Goal: Information Seeking & Learning: Check status

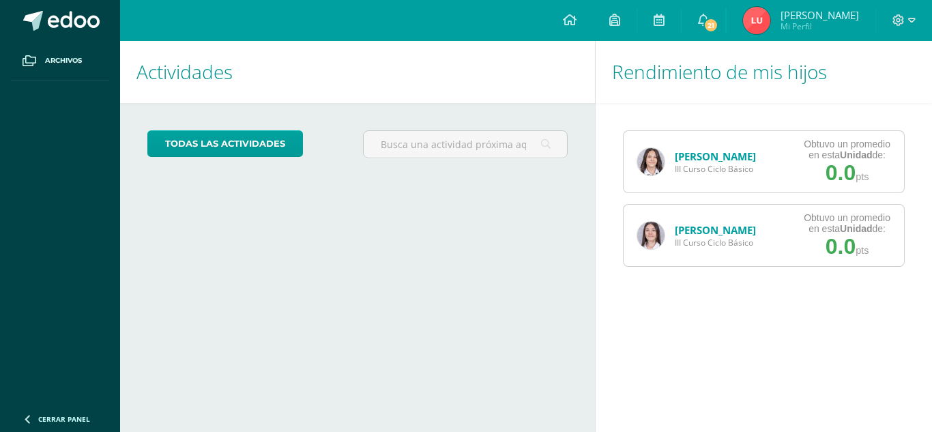
click at [647, 238] on img at bounding box center [650, 235] width 27 height 27
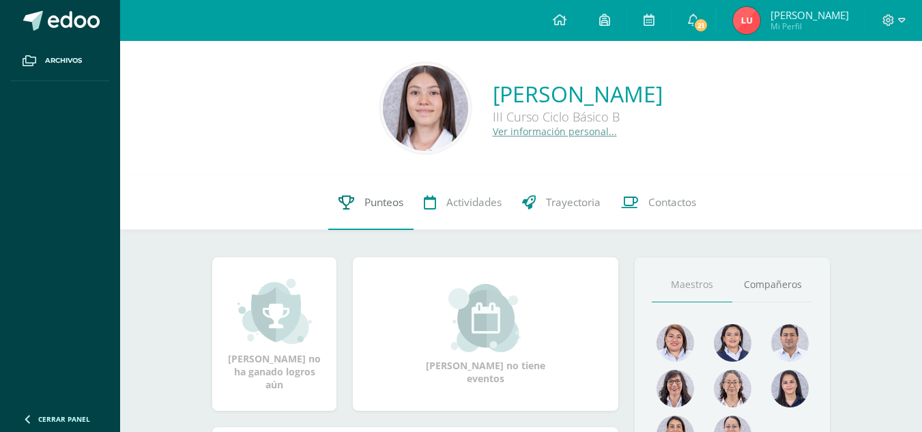
click at [392, 205] on span "Punteos" at bounding box center [383, 202] width 39 height 14
click at [708, 25] on span "21" at bounding box center [700, 25] width 15 height 15
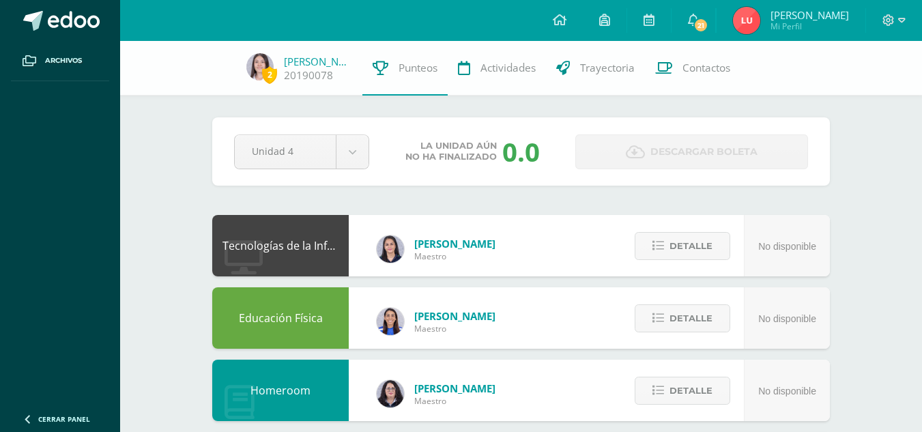
click at [708, 25] on span "21" at bounding box center [700, 25] width 15 height 15
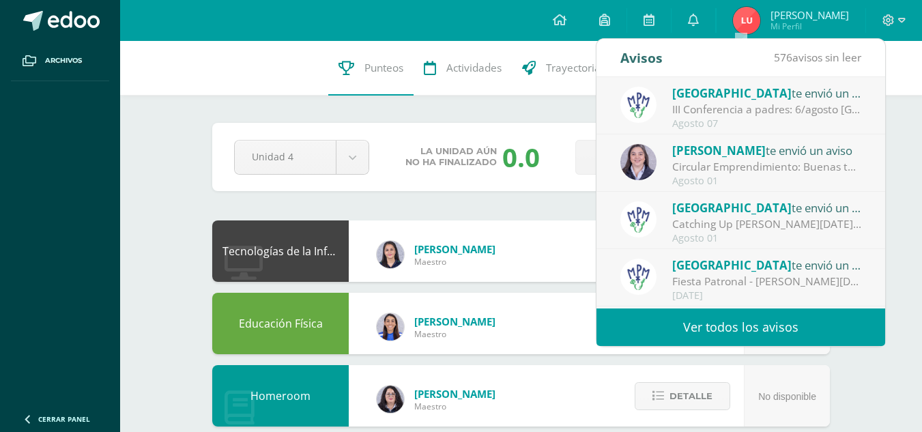
click at [689, 162] on div "Circular Emprendimiento: Buenas tardes Padres de familia, adjunto les comparto …" at bounding box center [767, 167] width 190 height 16
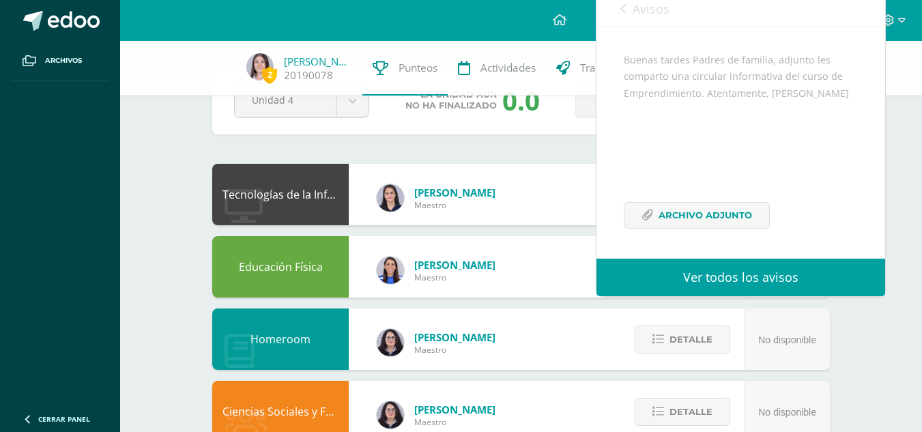
scroll to position [64, 0]
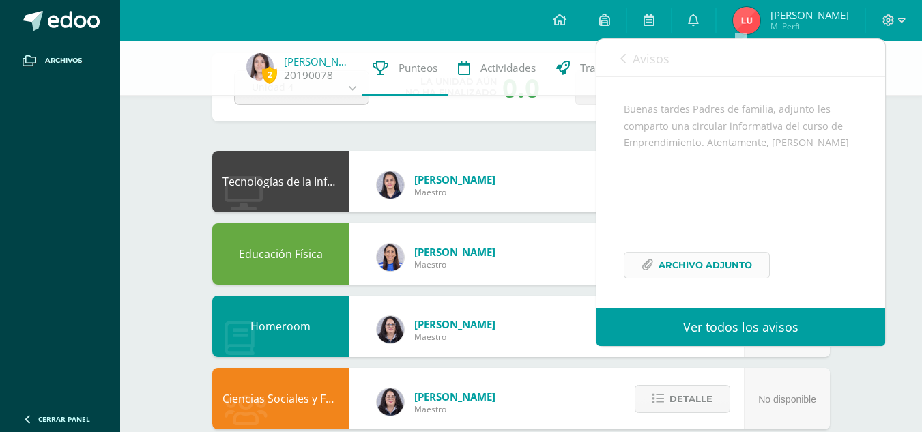
click at [693, 268] on span "Archivo Adjunto" at bounding box center [705, 265] width 93 height 25
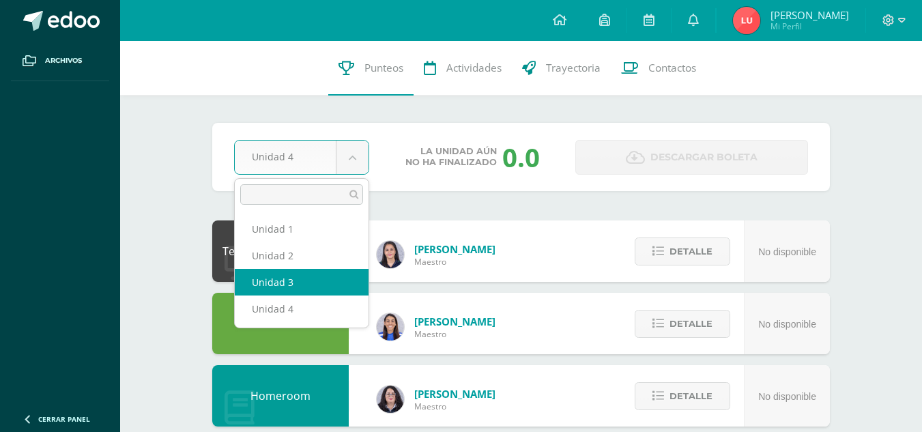
select select "Unidad 3"
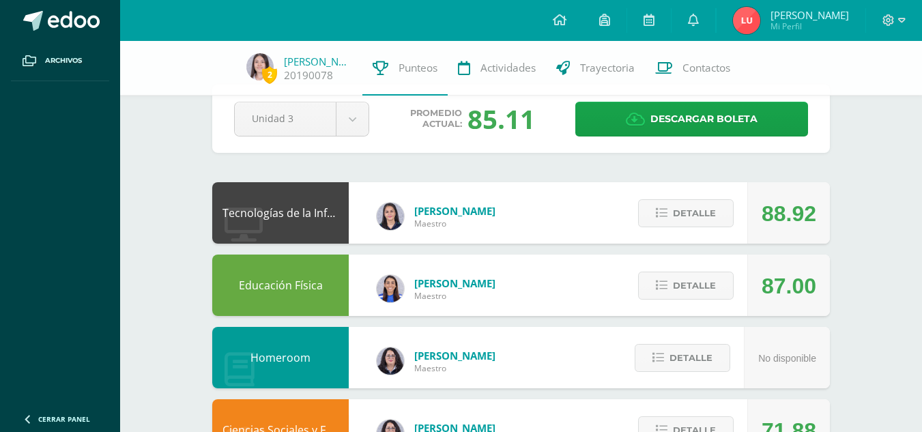
scroll to position [35, 0]
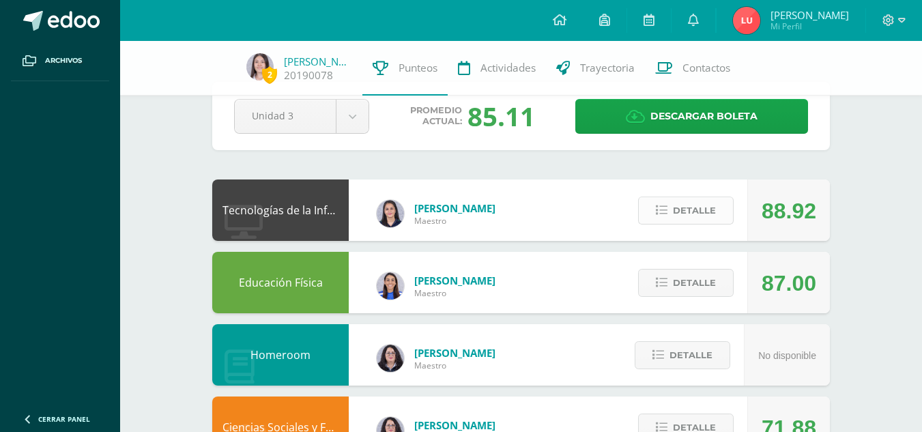
click at [663, 205] on icon at bounding box center [662, 211] width 12 height 12
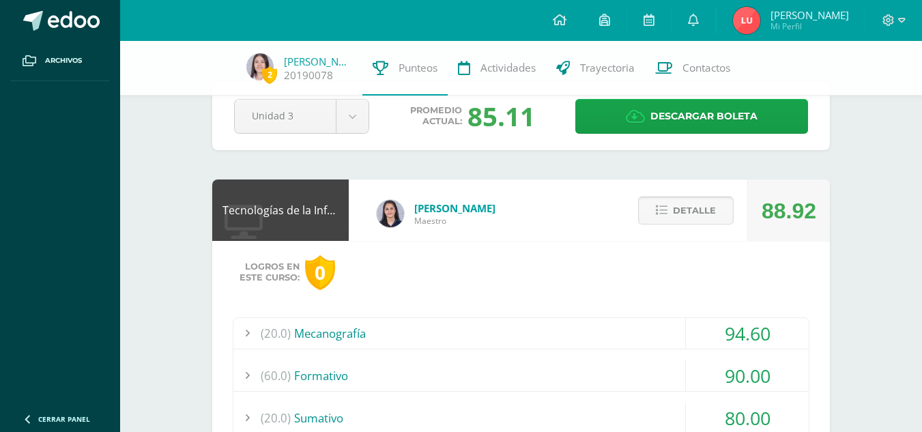
click at [678, 216] on span "Detalle" at bounding box center [694, 210] width 43 height 25
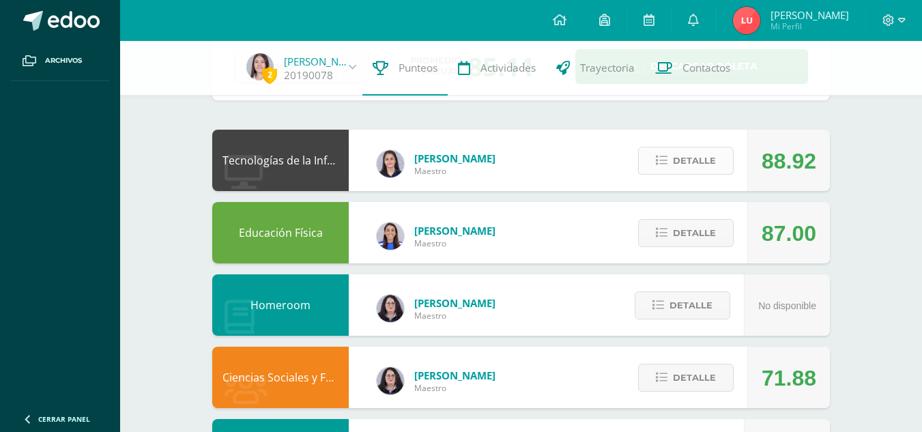
scroll to position [86, 0]
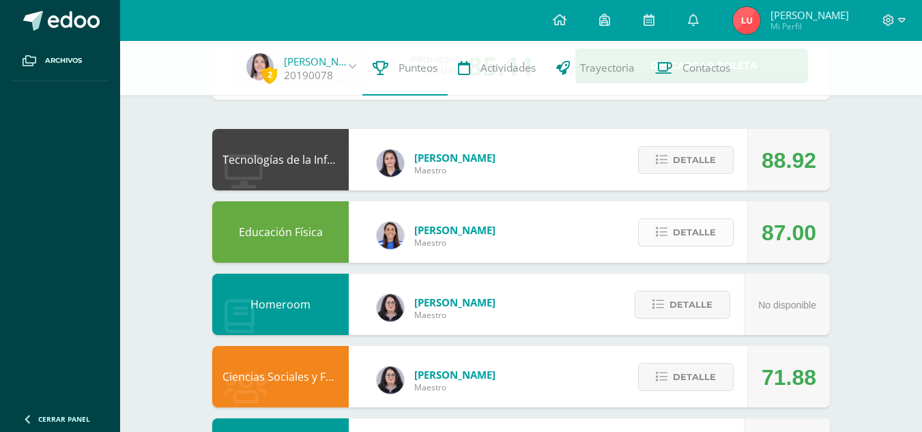
click at [678, 236] on span "Detalle" at bounding box center [694, 232] width 43 height 25
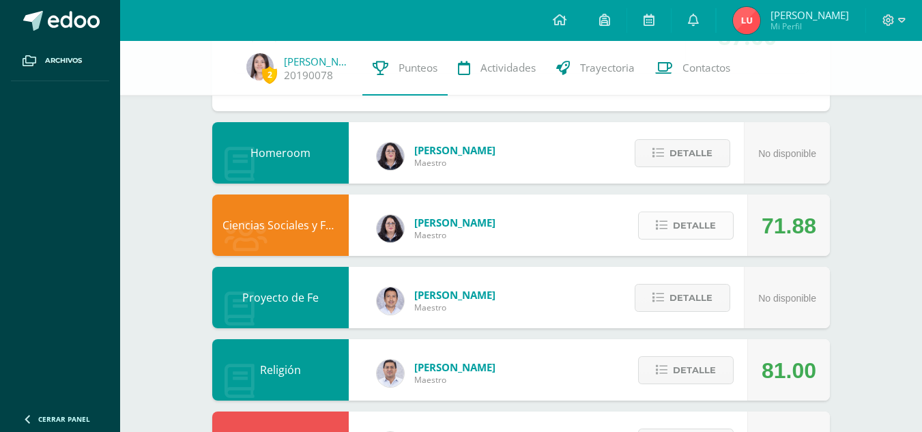
scroll to position [501, 0]
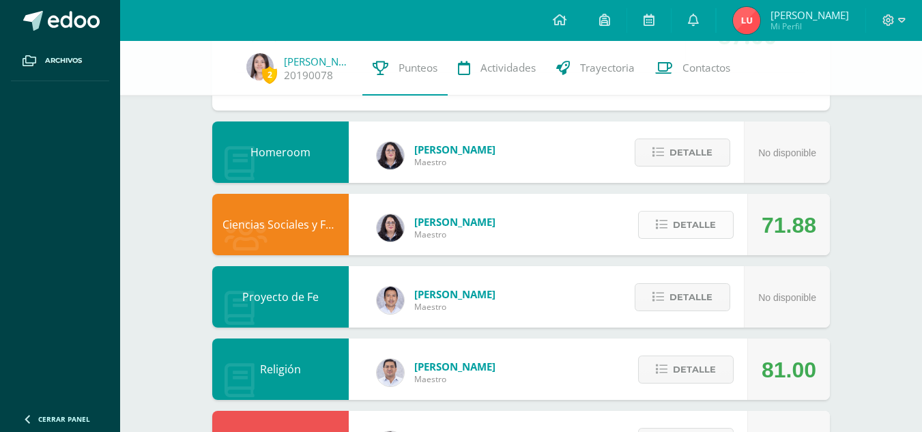
click at [680, 222] on span "Detalle" at bounding box center [694, 224] width 43 height 25
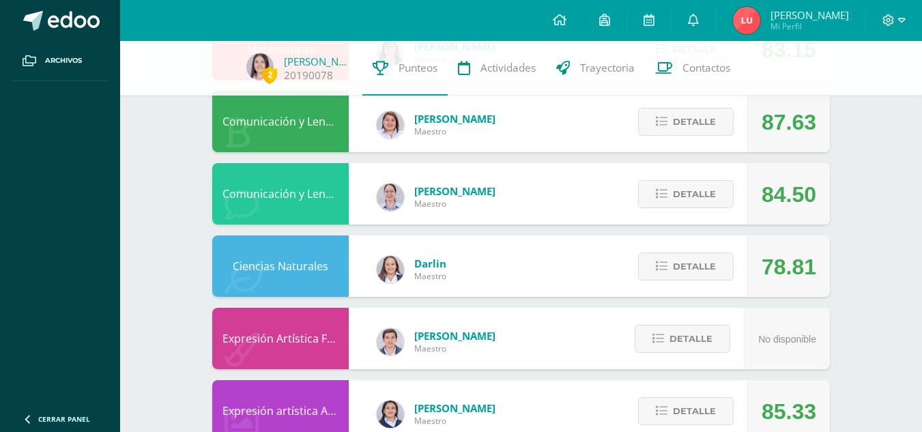
scroll to position [1495, 0]
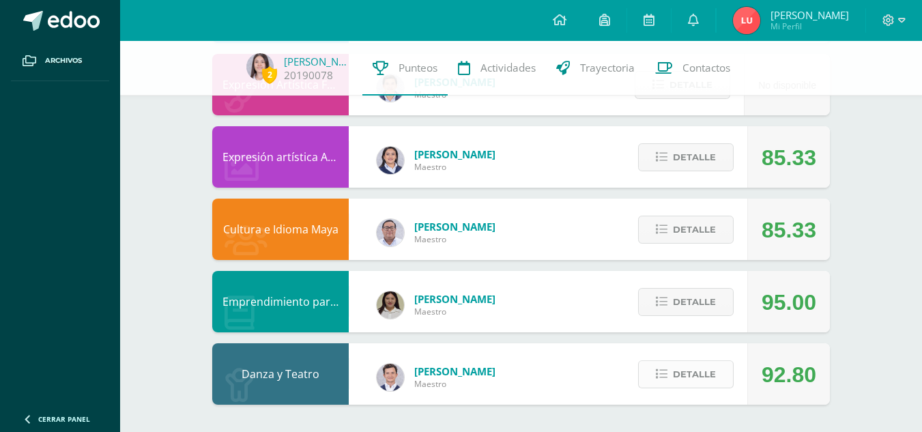
click at [677, 379] on span "Detalle" at bounding box center [694, 374] width 43 height 25
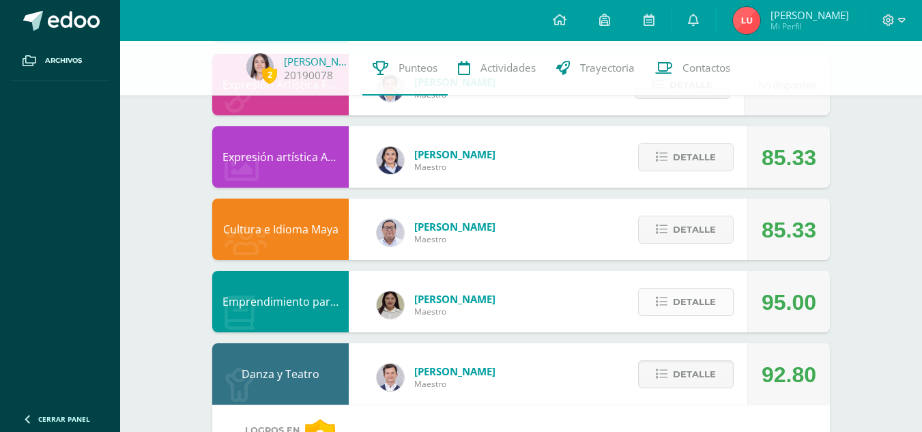
click at [674, 311] on span "Detalle" at bounding box center [694, 301] width 43 height 25
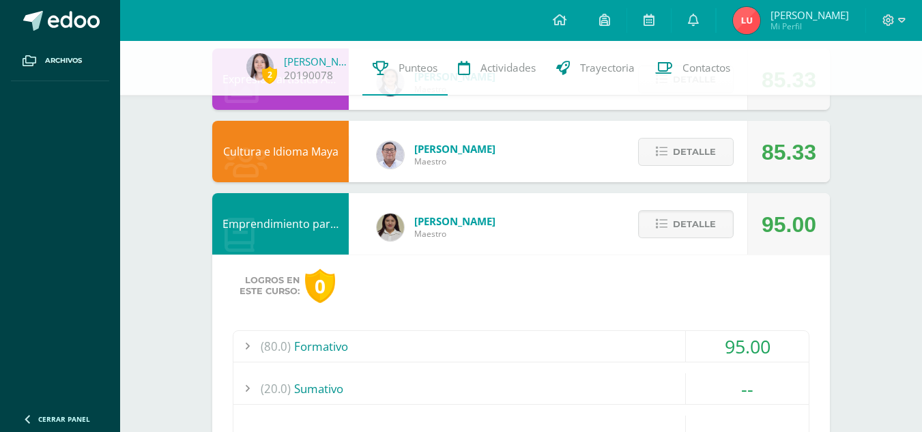
scroll to position [1529, 0]
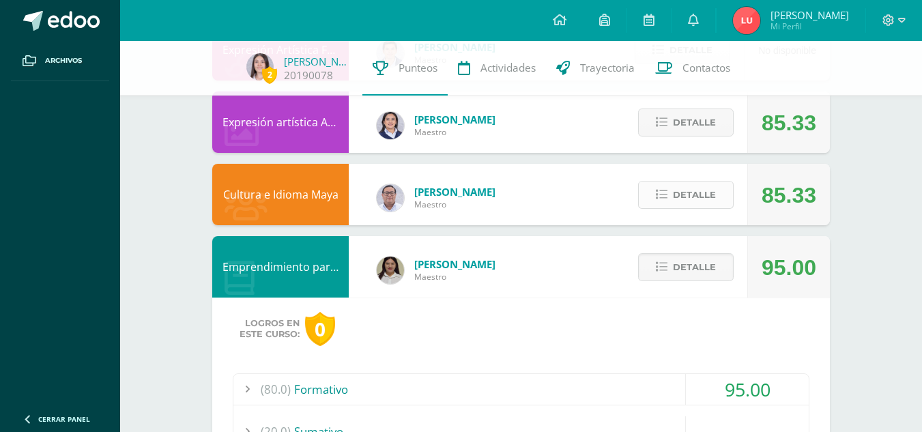
click at [686, 196] on span "Detalle" at bounding box center [694, 194] width 43 height 25
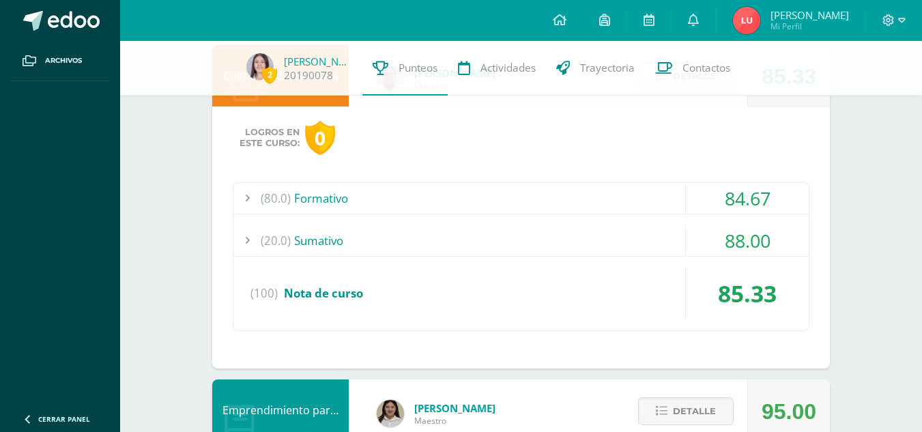
scroll to position [1649, 0]
click at [475, 201] on div "(80.0) Formativo" at bounding box center [520, 197] width 575 height 31
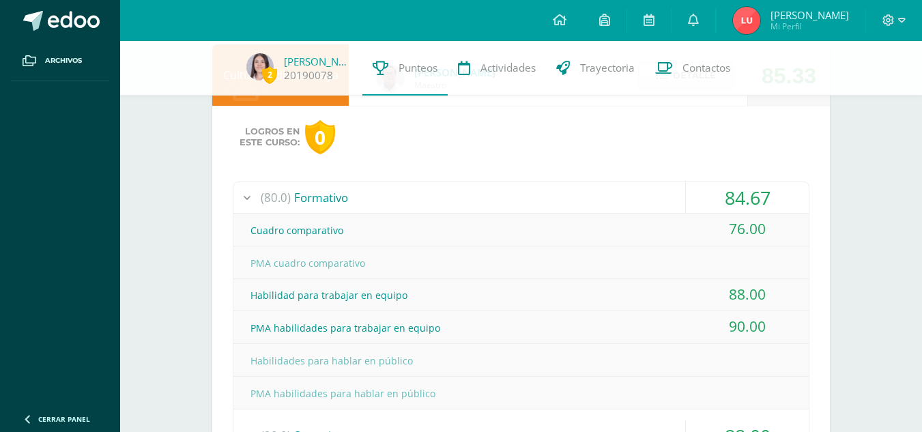
click at [475, 201] on div "(80.0) Formativo" at bounding box center [520, 197] width 575 height 31
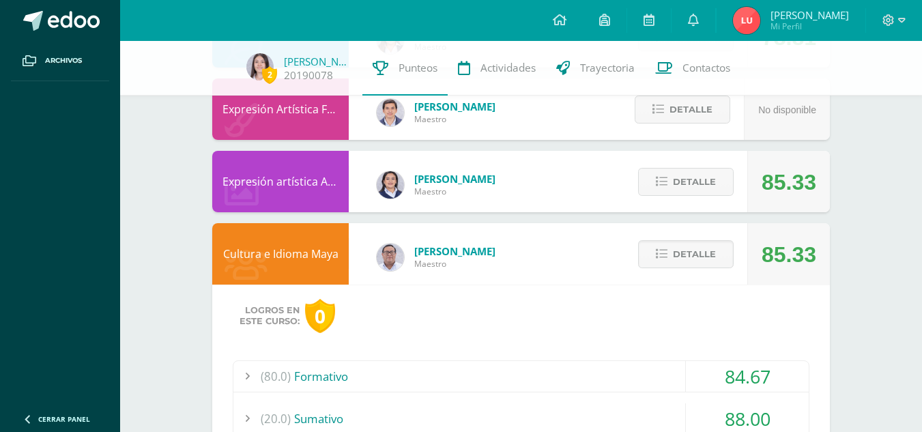
scroll to position [1469, 0]
click at [682, 183] on span "Detalle" at bounding box center [694, 182] width 43 height 25
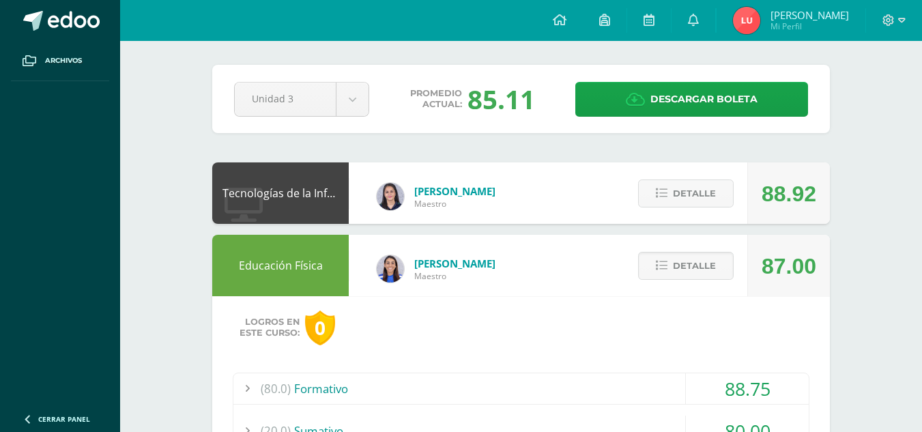
scroll to position [0, 0]
